Goal: Task Accomplishment & Management: Use online tool/utility

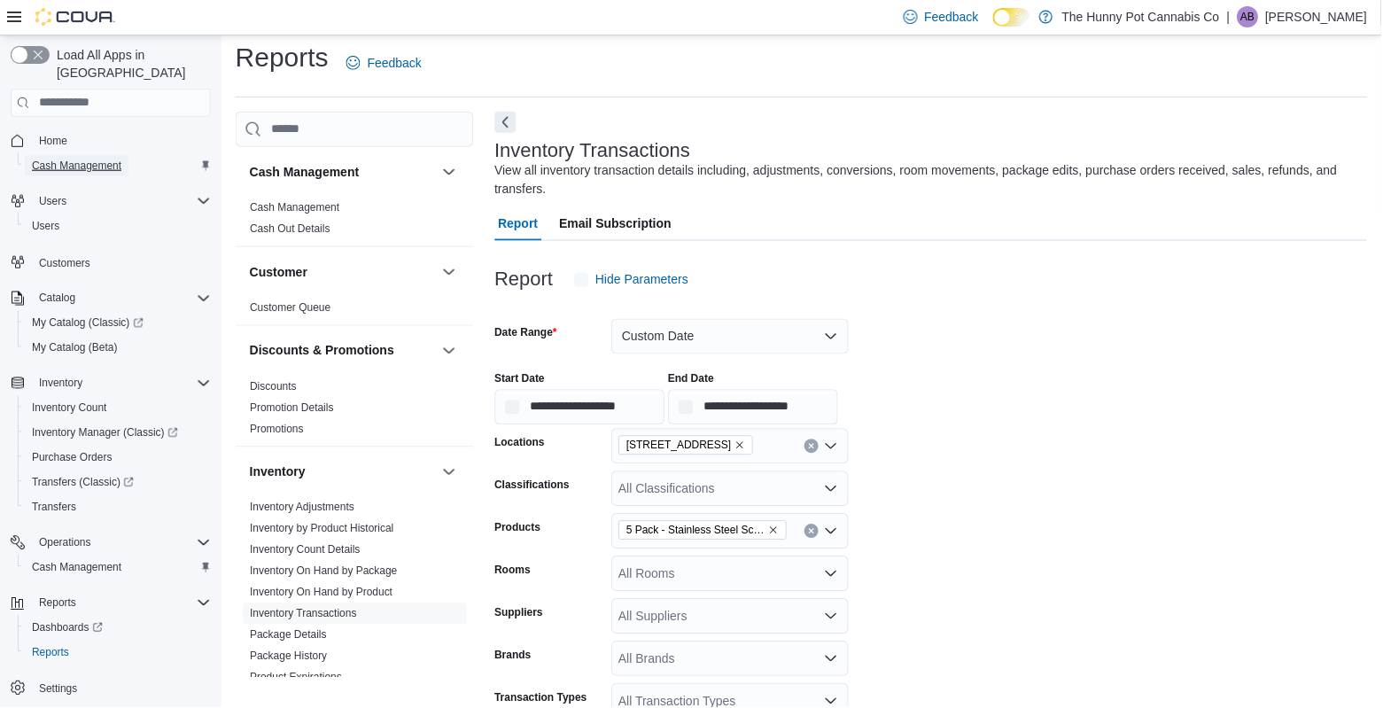
click at [88, 156] on span "Cash Management" at bounding box center [76, 165] width 89 height 21
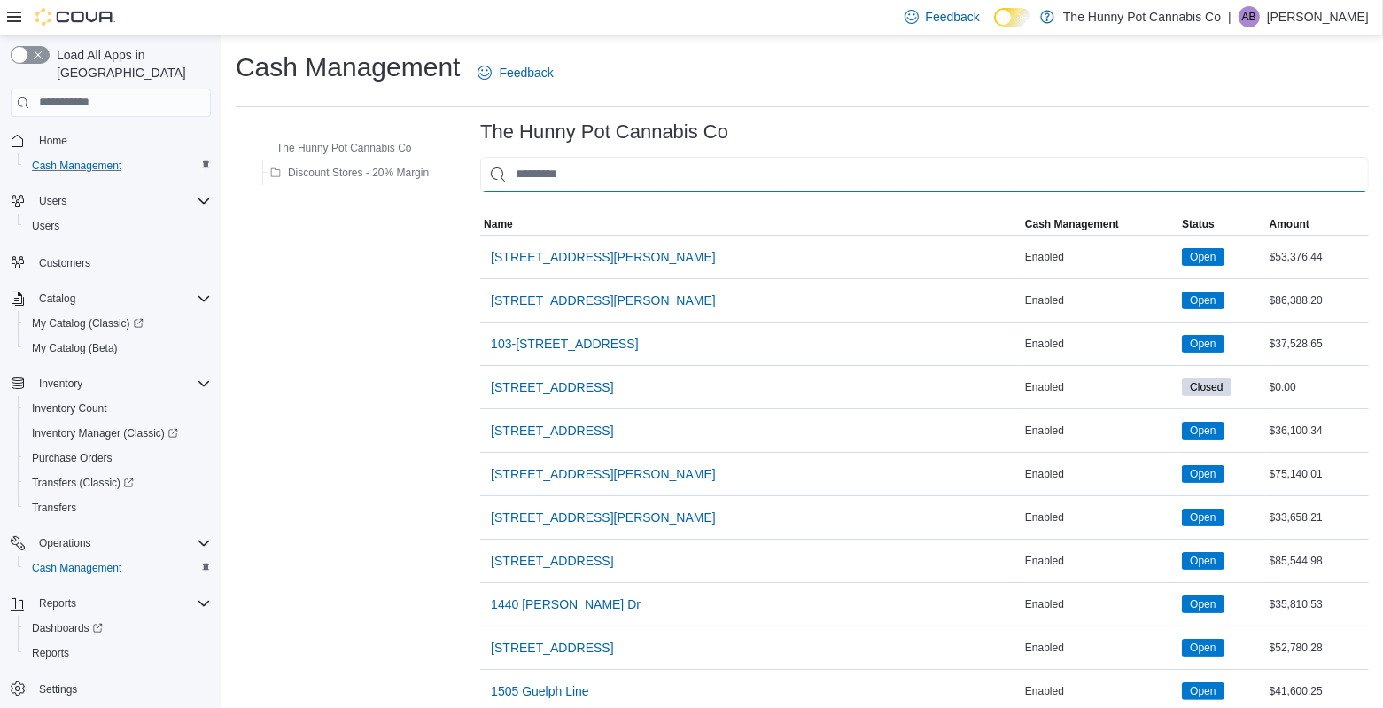
click at [680, 173] on input "This is a search bar. As you type, the results lower in the page will automatic…" at bounding box center [924, 174] width 889 height 35
type input "**"
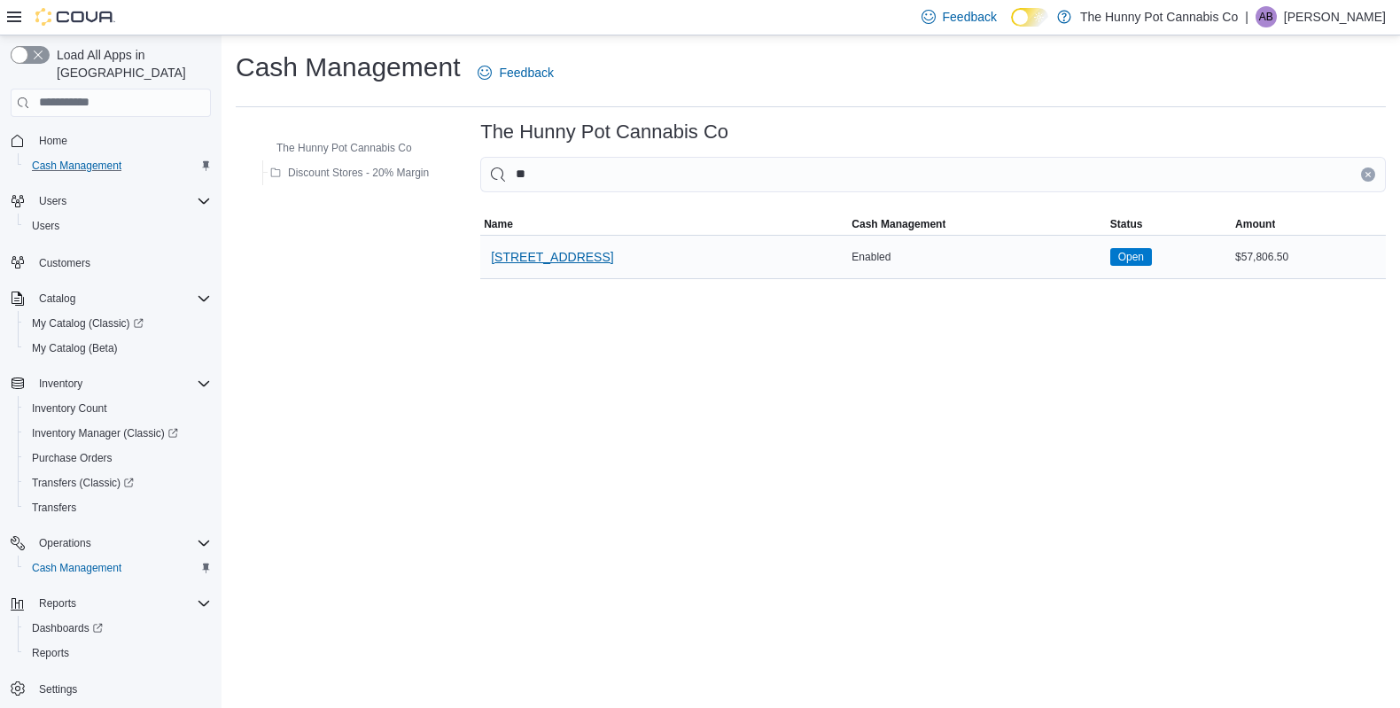
click at [576, 260] on span "[STREET_ADDRESS]" at bounding box center [552, 257] width 122 height 18
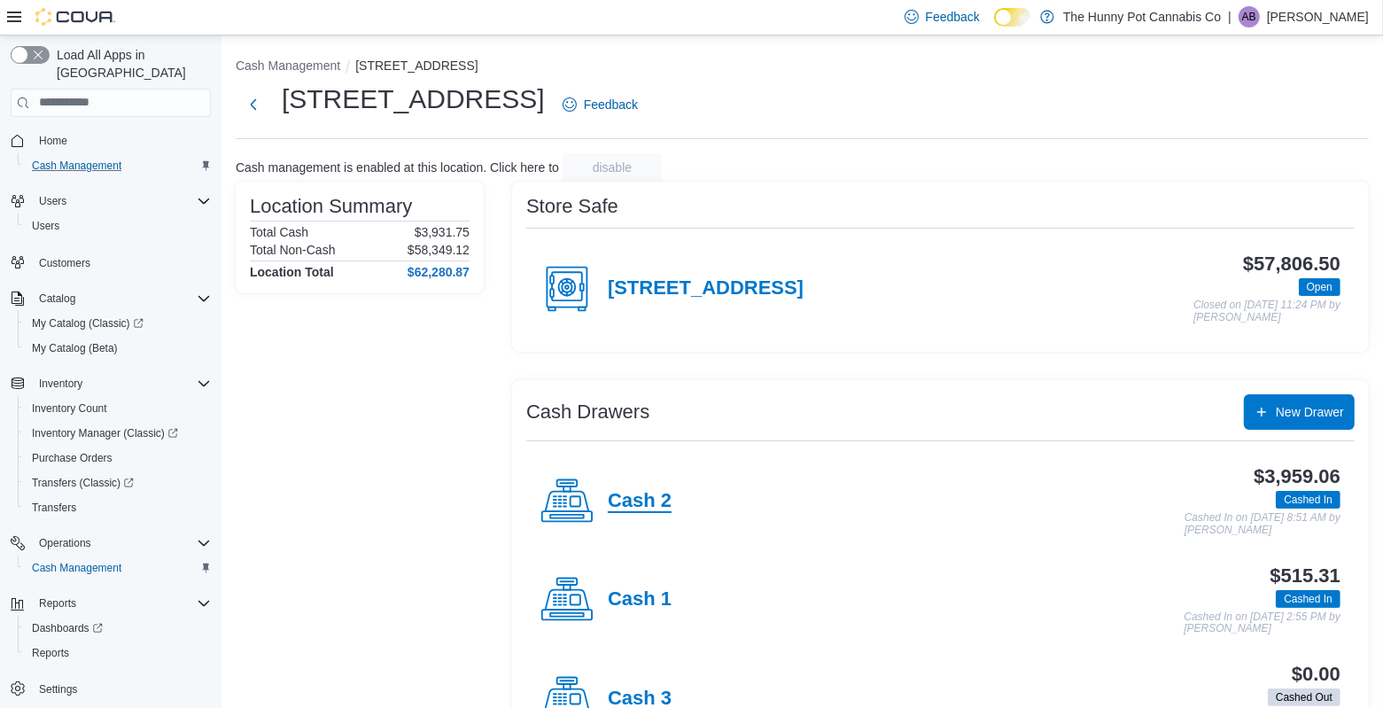
click at [646, 497] on h4 "Cash 2" at bounding box center [640, 501] width 64 height 23
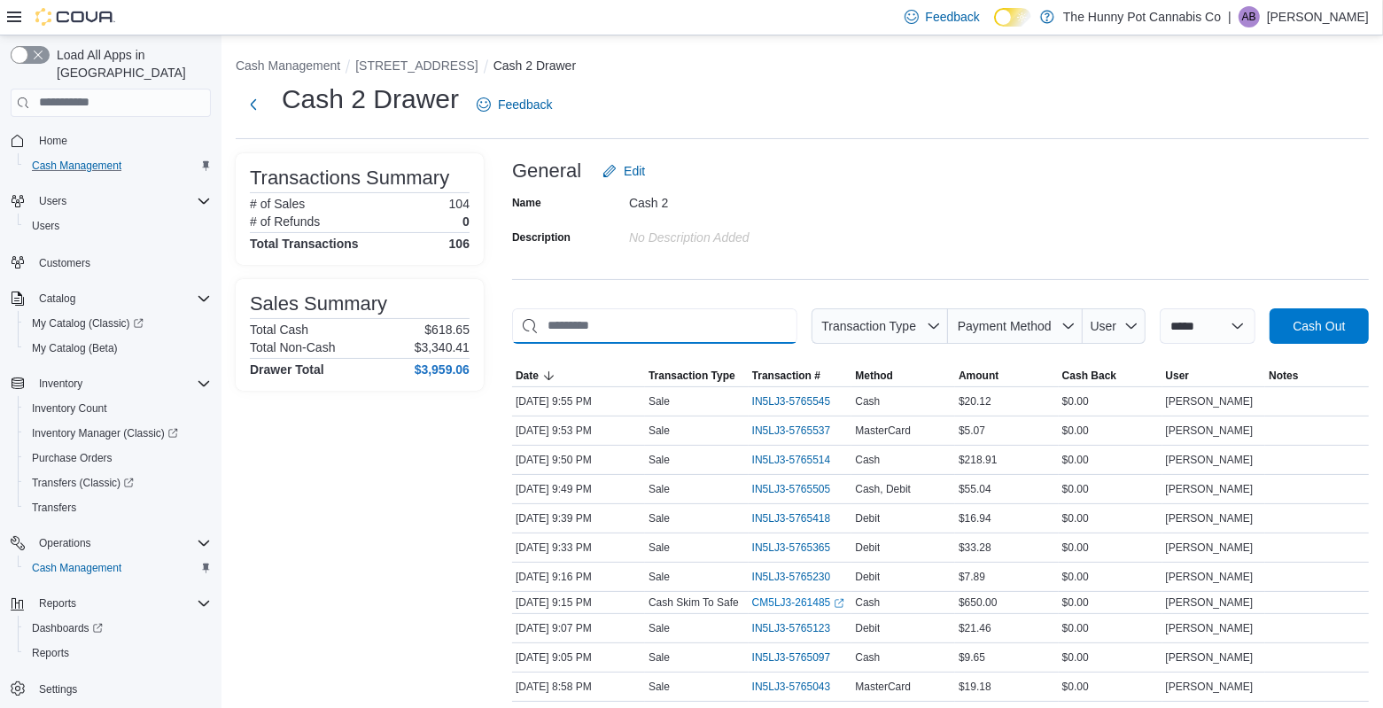
click at [670, 315] on input "This is a search bar. As you type, the results lower in the page will automatic…" at bounding box center [654, 325] width 285 height 35
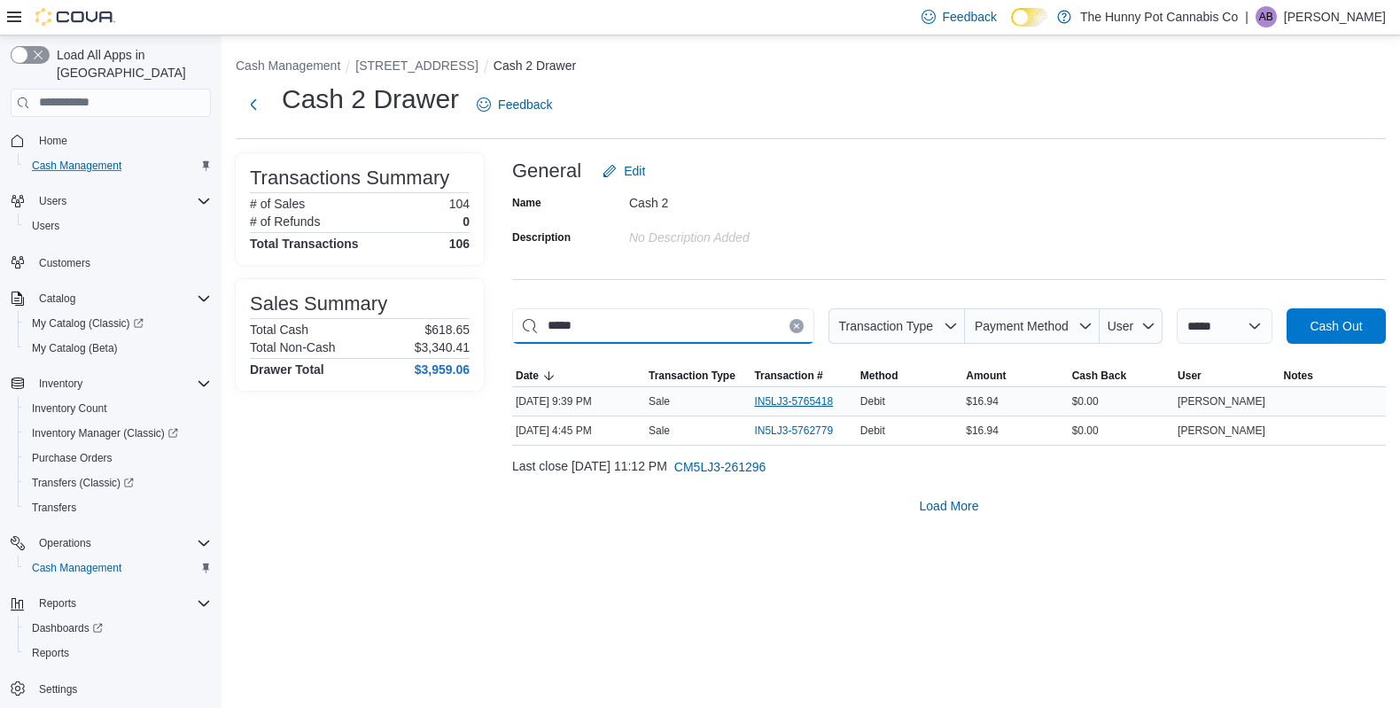
type input "*****"
click at [797, 396] on span "IN5LJ3-5765418" at bounding box center [793, 401] width 79 height 14
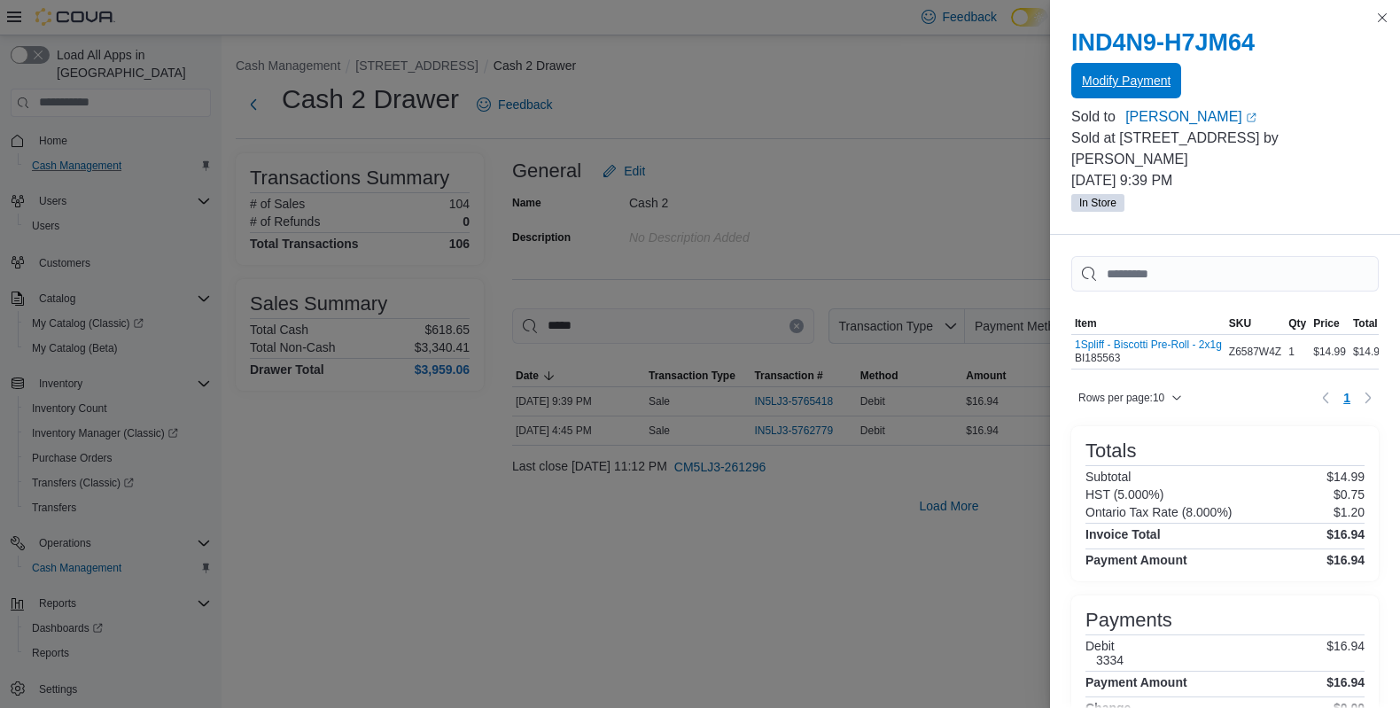
click at [1110, 68] on span "Modify Payment" at bounding box center [1126, 80] width 89 height 35
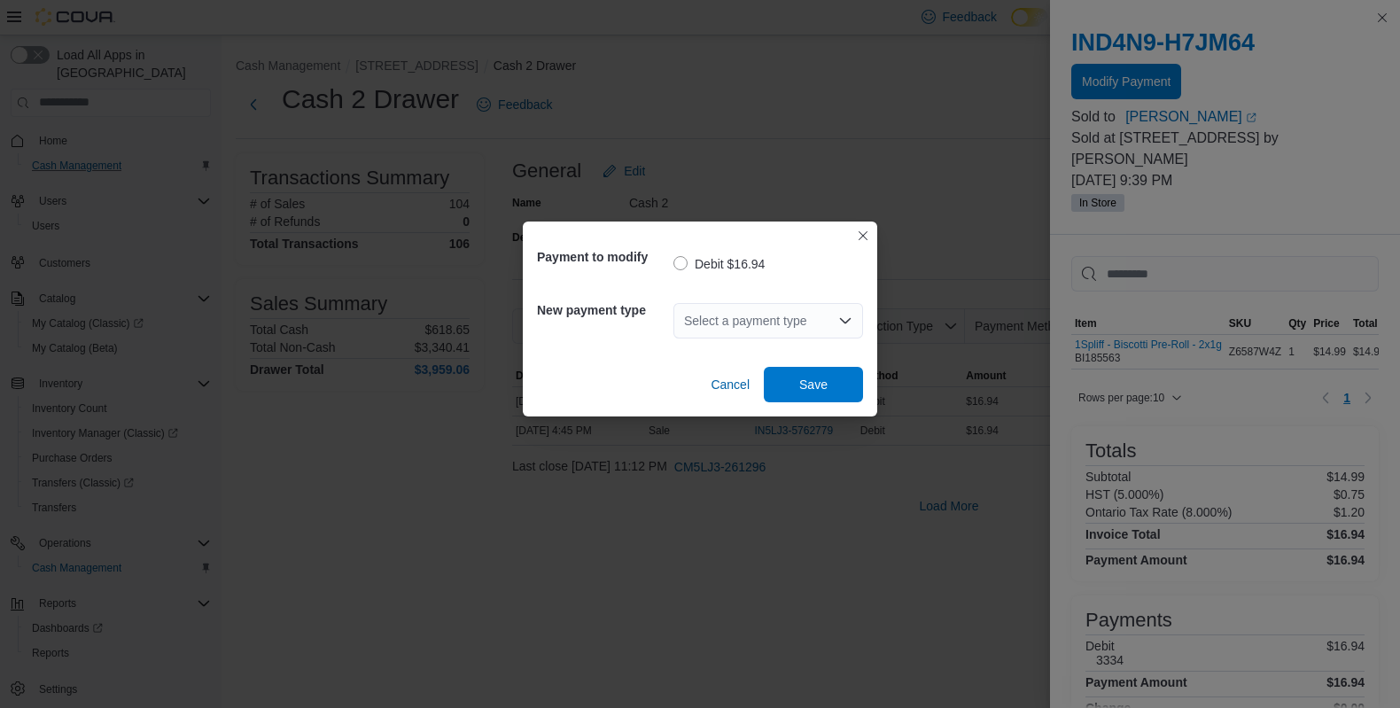
click at [773, 321] on div "Select a payment type" at bounding box center [768, 320] width 190 height 35
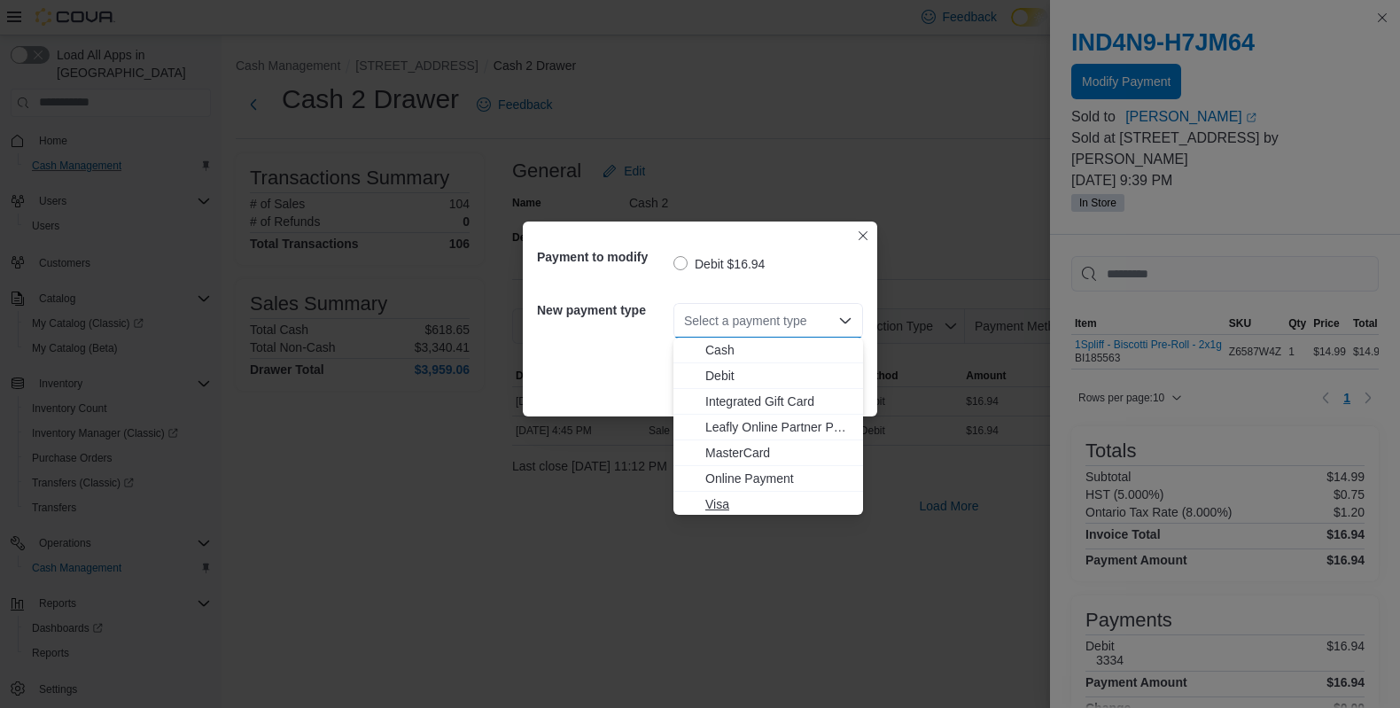
click at [722, 512] on span "Visa" at bounding box center [778, 504] width 147 height 18
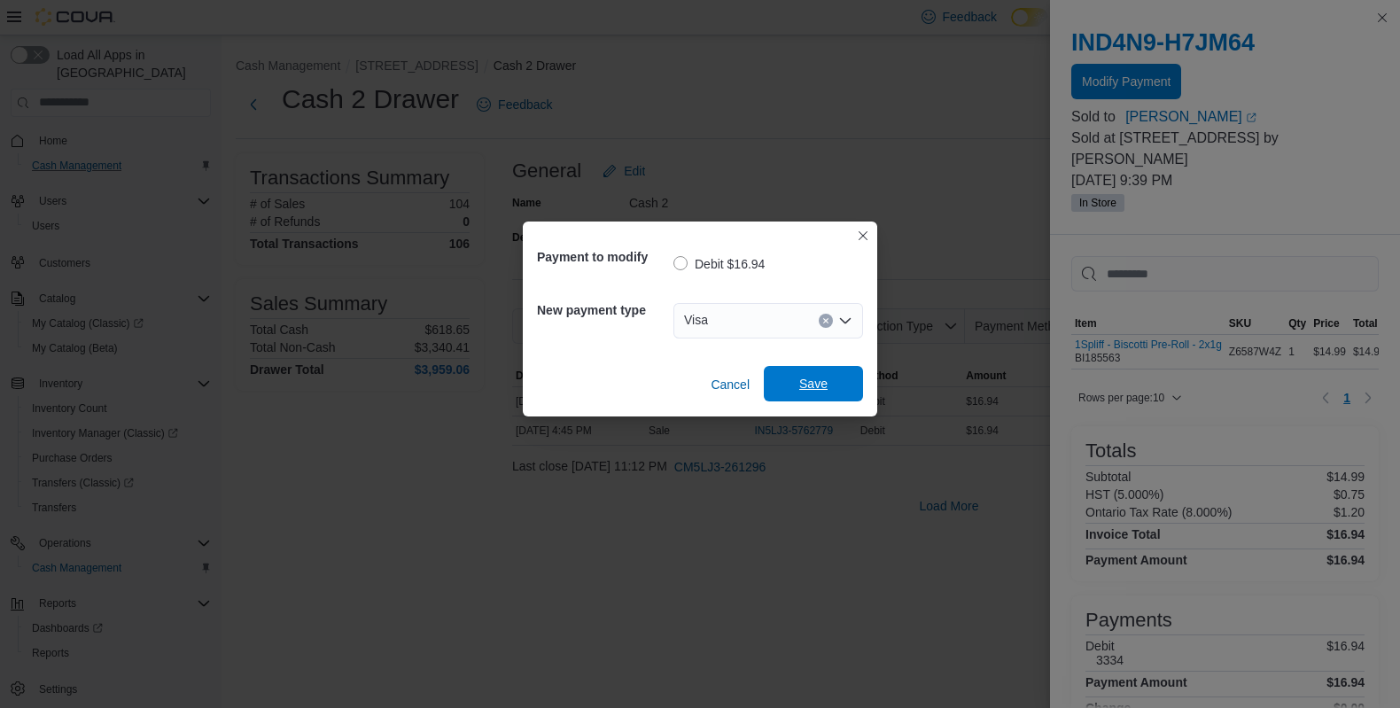
click at [821, 386] on span "Save" at bounding box center [813, 384] width 28 height 18
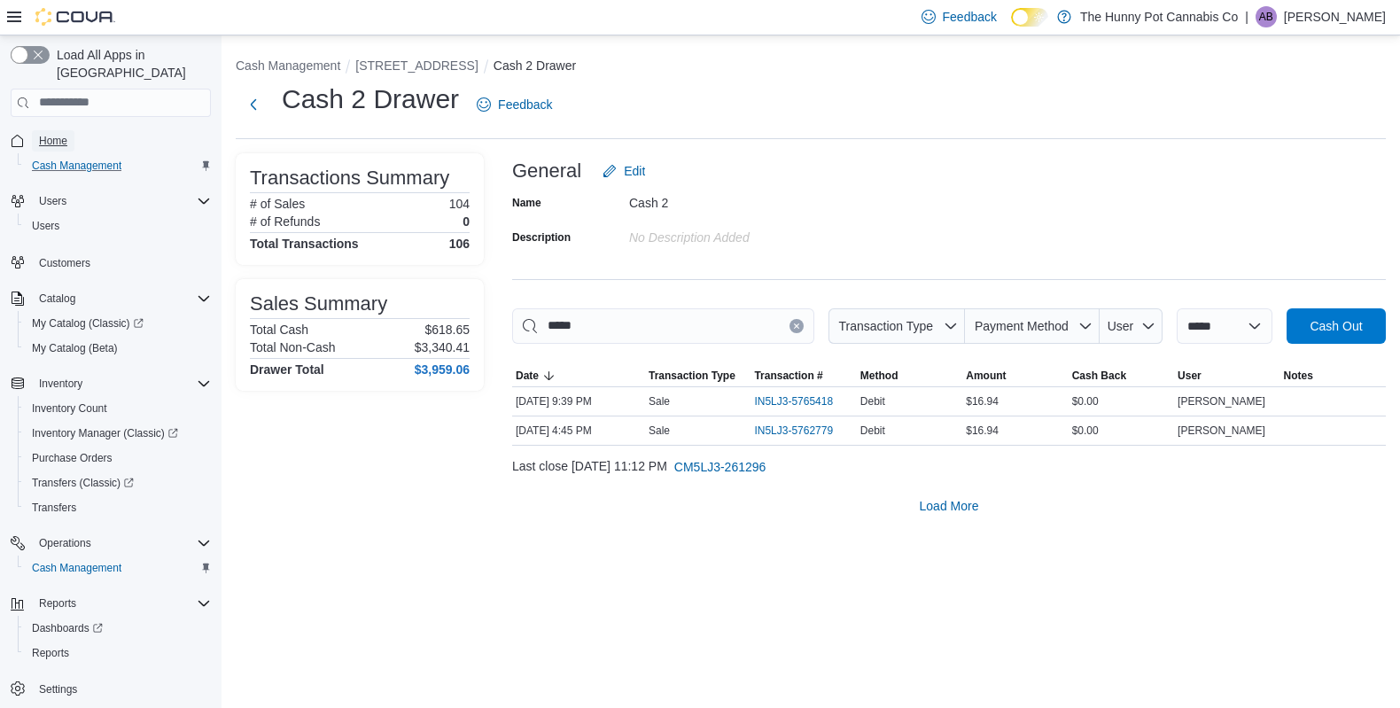
click at [58, 134] on span "Home" at bounding box center [53, 141] width 28 height 14
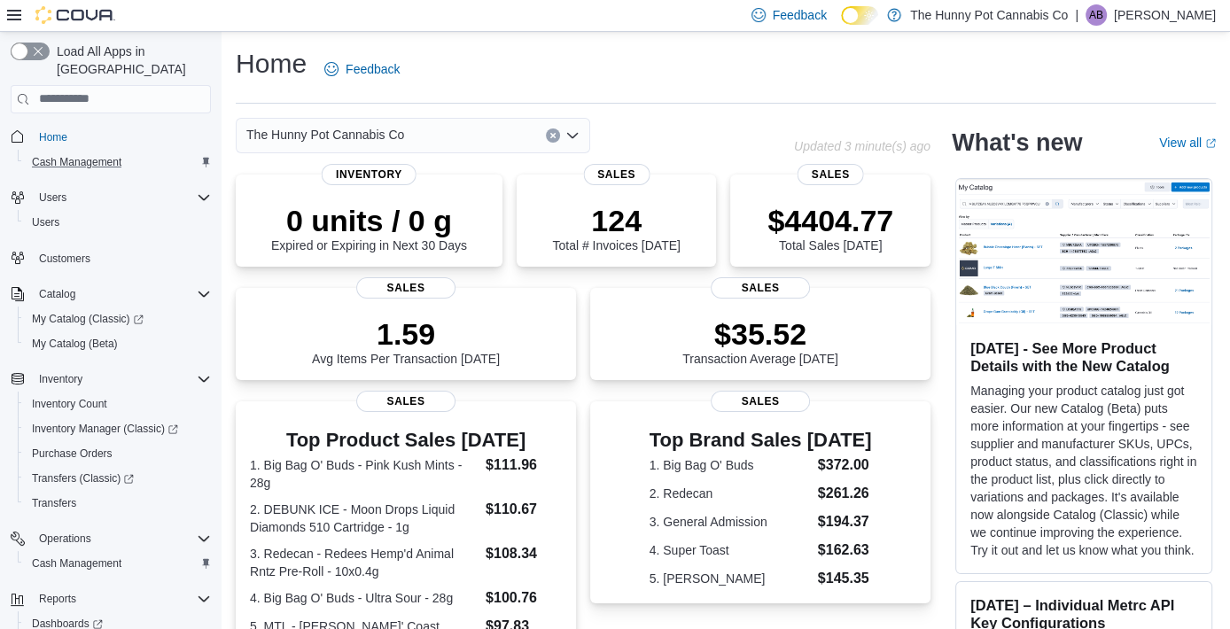
click at [701, 120] on div "The Hunny Pot Cannabis Co" at bounding box center [515, 135] width 558 height 35
